Goal: Communication & Community: Answer question/provide support

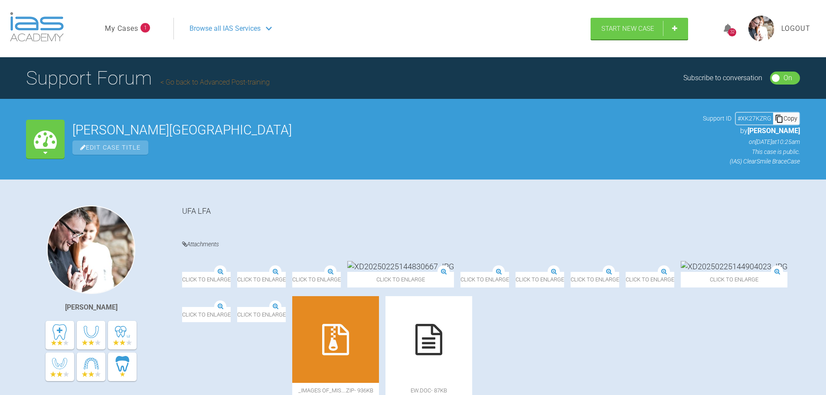
click at [130, 26] on link "My Cases" at bounding box center [121, 28] width 33 height 11
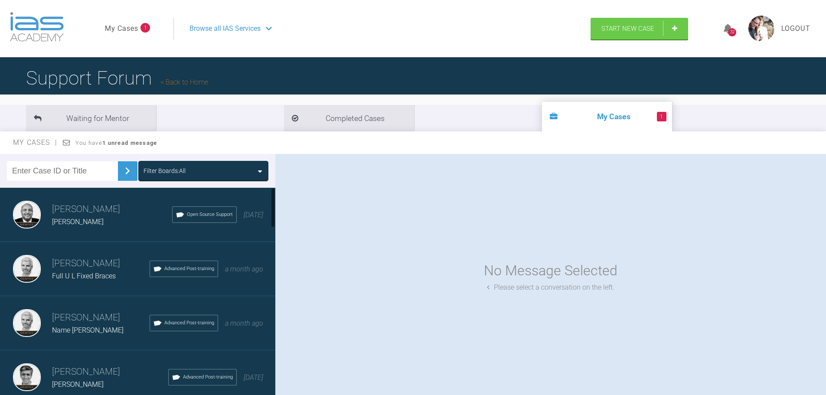
click at [91, 212] on h3 "[PERSON_NAME]" at bounding box center [112, 209] width 120 height 15
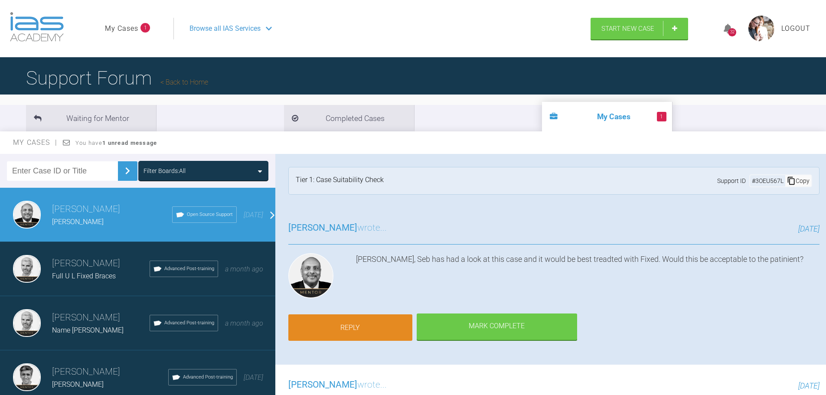
click at [349, 326] on link "Reply" at bounding box center [350, 327] width 124 height 27
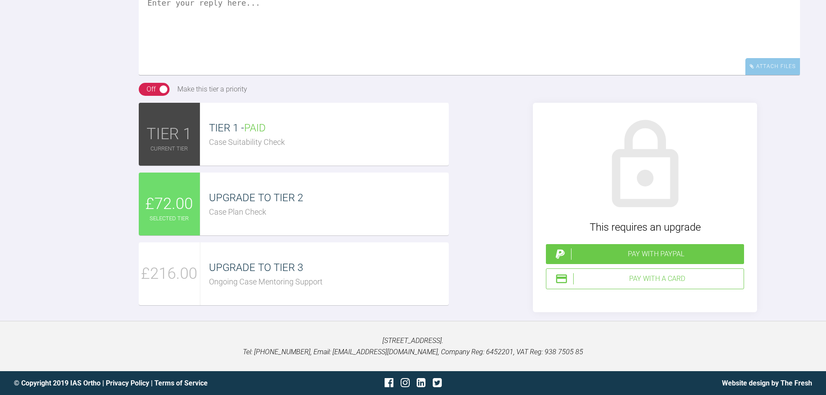
scroll to position [724, 0]
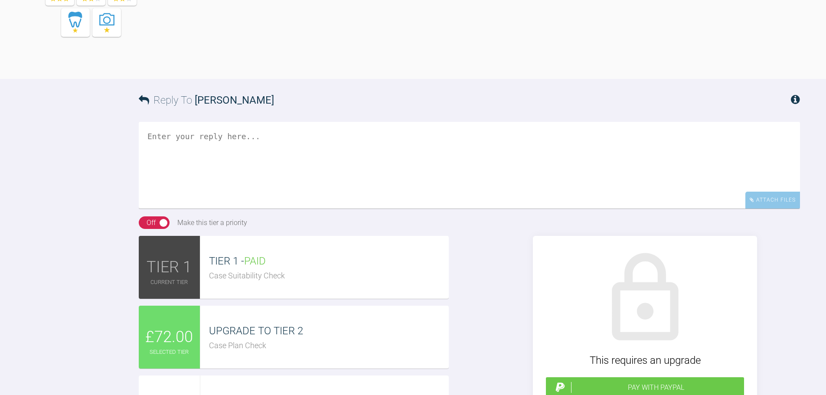
click at [191, 209] on textarea at bounding box center [469, 165] width 661 height 87
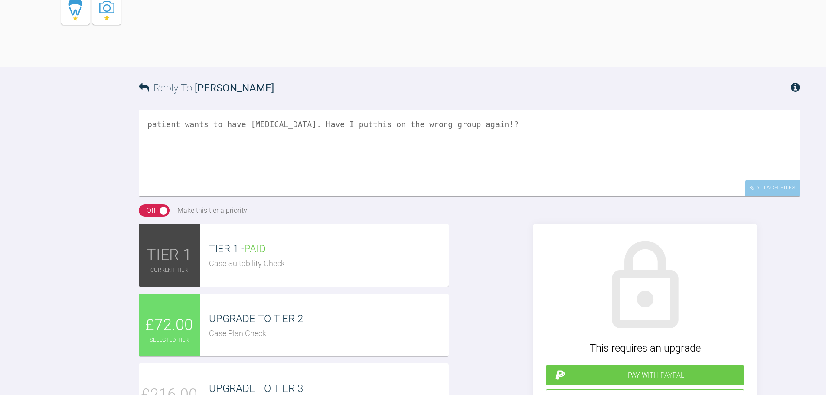
scroll to position [897, 0]
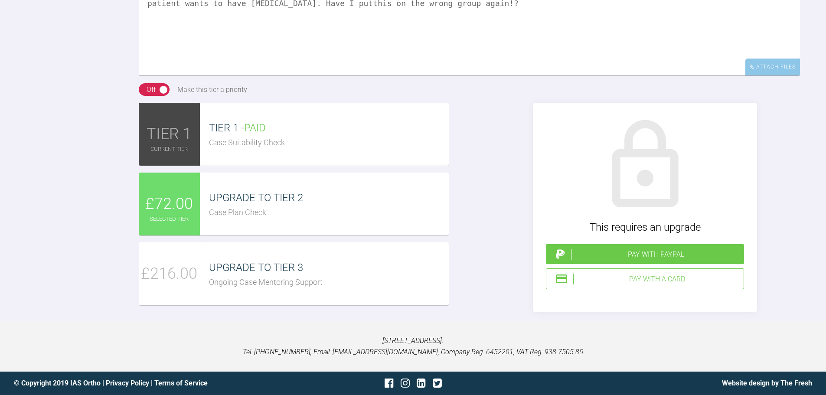
type textarea "patient wants to have [MEDICAL_DATA]. Have I putthis on the wrong group again!?"
click at [649, 285] on div "Pay with a Card" at bounding box center [656, 279] width 167 height 11
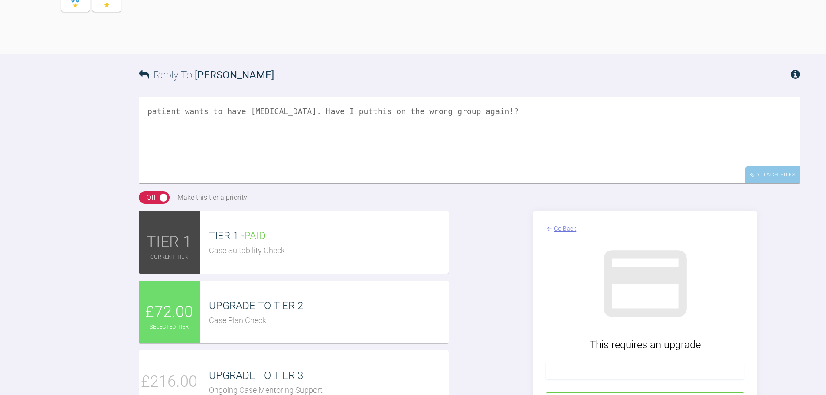
scroll to position [740, 0]
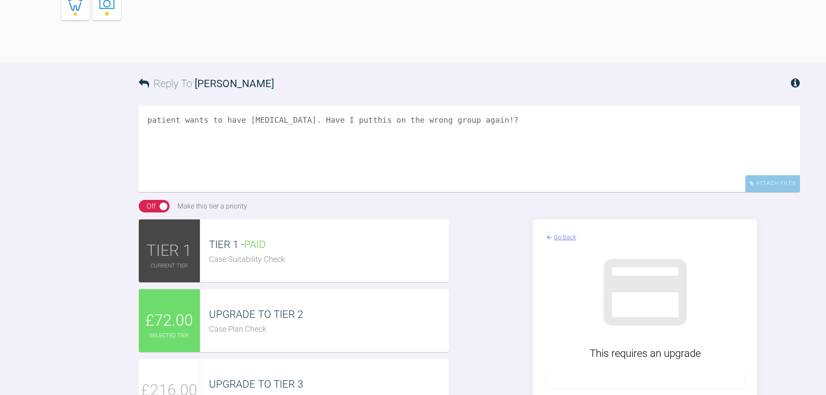
click at [562, 192] on textarea "patient wants to have [MEDICAL_DATA]. Have I putthis on the wrong group again!?" at bounding box center [469, 148] width 661 height 87
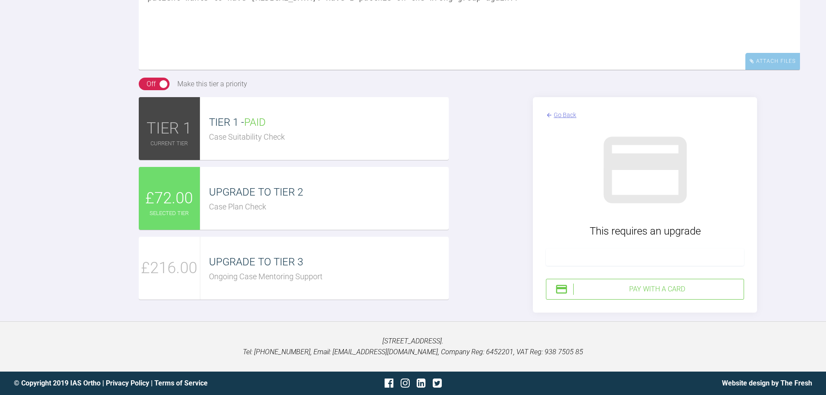
scroll to position [1000, 0]
click at [214, 189] on span "UPGRADE TO TIER 2" at bounding box center [256, 192] width 94 height 12
click at [578, 289] on div "Pay with a Card" at bounding box center [656, 289] width 167 height 11
